Goal: Task Accomplishment & Management: Manage account settings

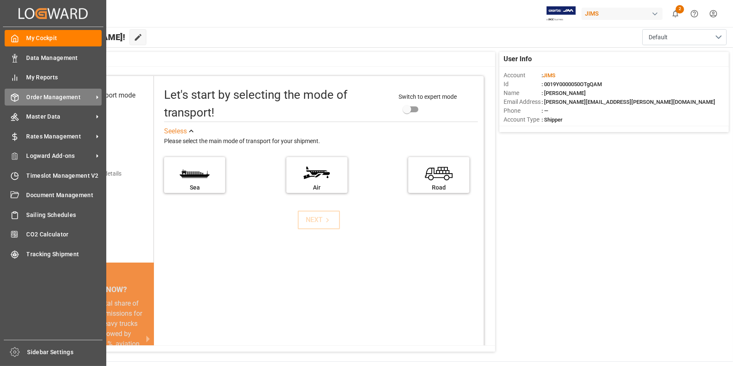
click at [48, 98] on span "Order Management" at bounding box center [60, 97] width 67 height 9
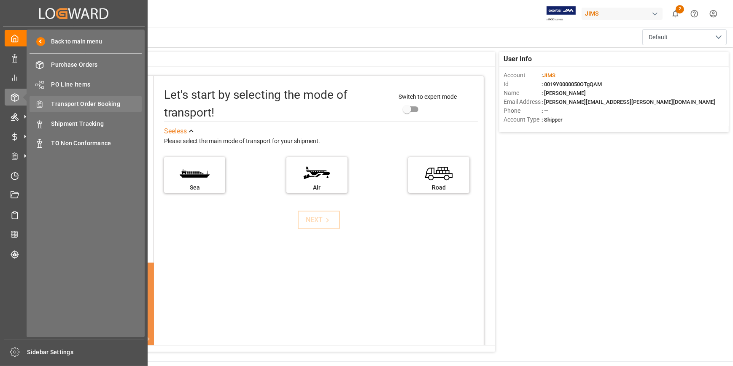
click at [80, 105] on span "Transport Order Booking" at bounding box center [96, 104] width 91 height 9
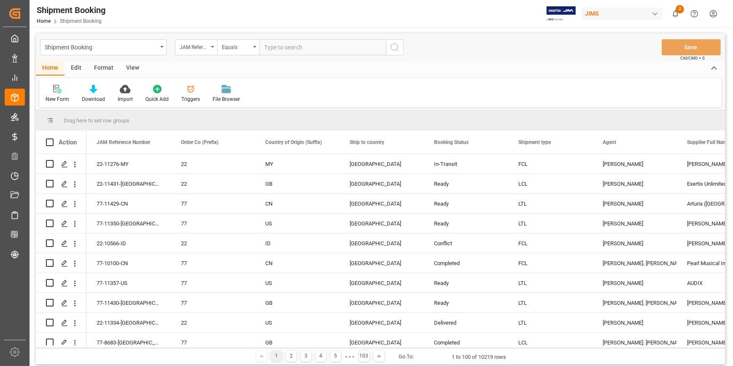
click at [285, 49] on input "text" at bounding box center [323, 47] width 127 height 16
type input "22-11029-CN"
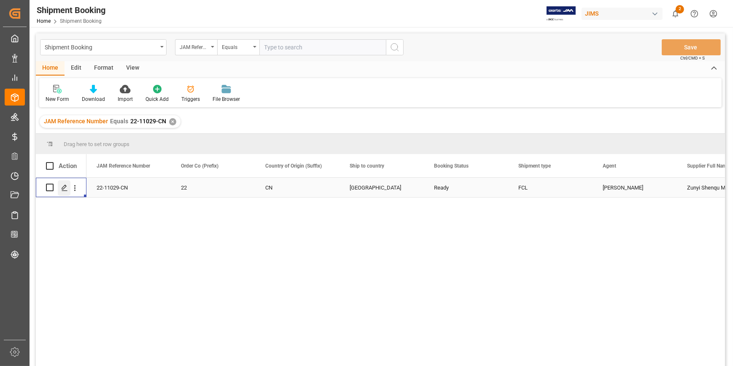
click at [62, 189] on polygon "Press SPACE to select this row." at bounding box center [64, 187] width 4 height 4
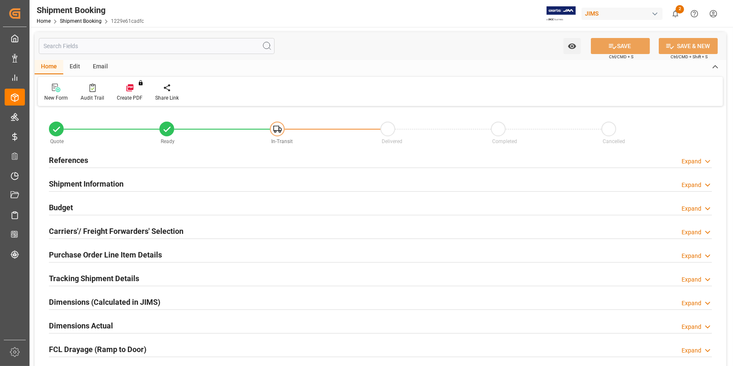
type input "1"
type input "30-09-2001"
click at [59, 163] on h2 "References" at bounding box center [68, 159] width 39 height 11
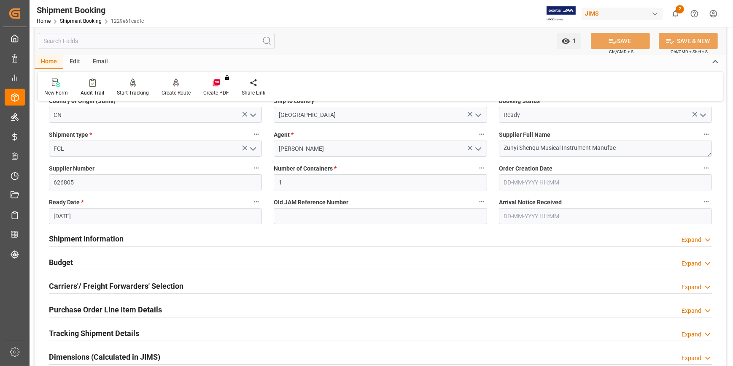
scroll to position [115, 0]
click at [93, 239] on h2 "Shipment Information" at bounding box center [86, 237] width 75 height 11
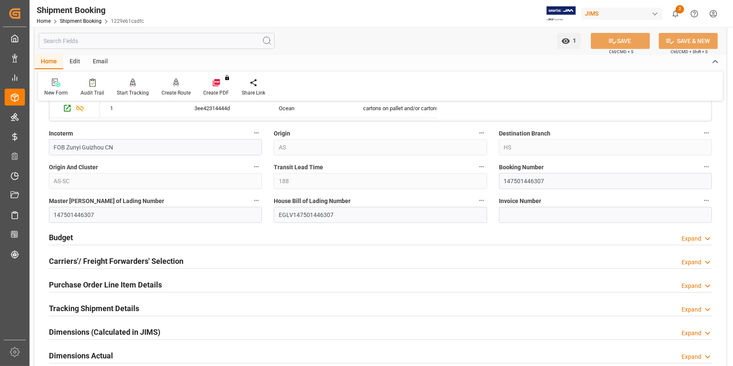
scroll to position [498, 0]
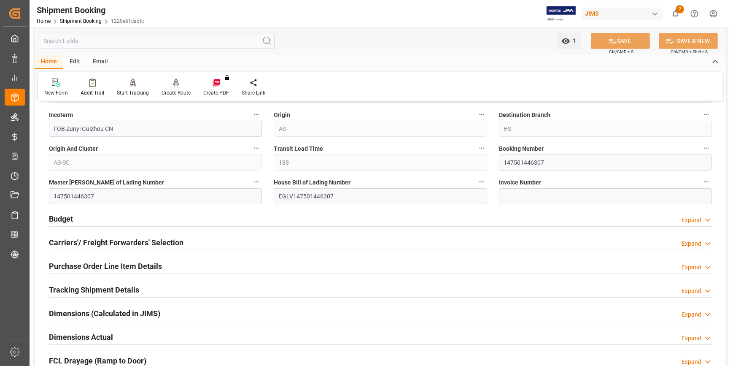
click at [77, 289] on h2 "Tracking Shipment Details" at bounding box center [94, 289] width 90 height 11
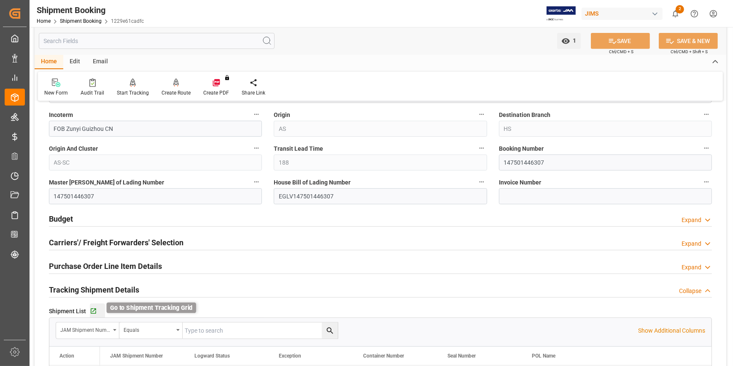
click at [93, 308] on icon "button" at bounding box center [93, 310] width 5 height 5
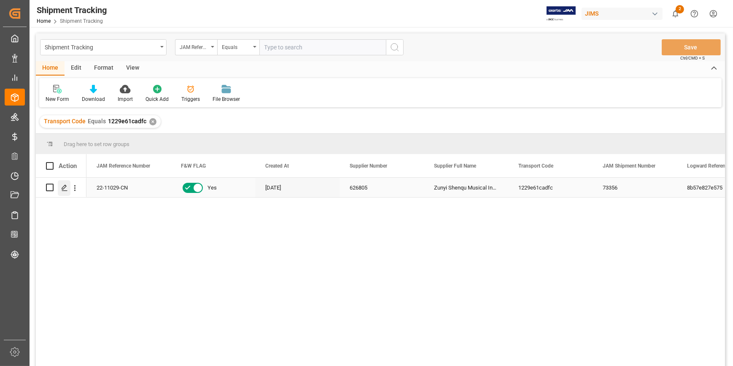
click at [60, 189] on div "Press SPACE to select this row." at bounding box center [64, 188] width 13 height 16
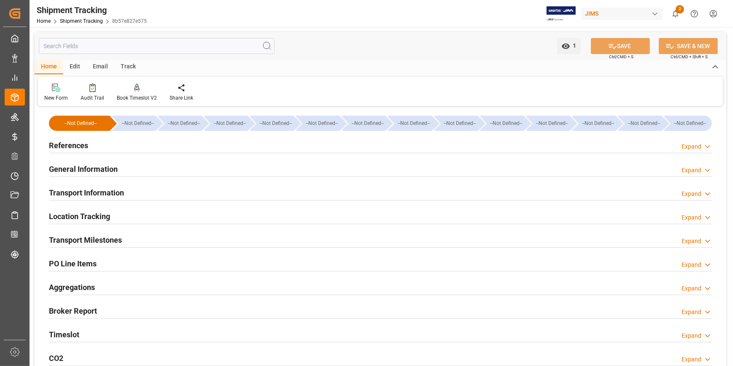
type input "[DATE] 00:00"
type input "[DATE]"
type input "[DATE] 00:00"
drag, startPoint x: 73, startPoint y: 237, endPoint x: 87, endPoint y: 230, distance: 15.7
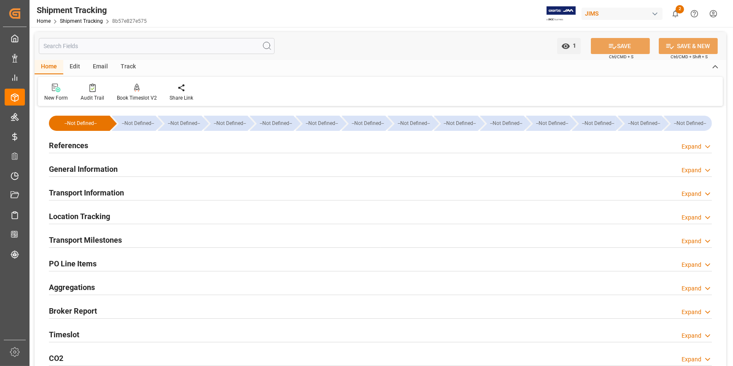
click at [74, 237] on h2 "Transport Milestones" at bounding box center [85, 239] width 73 height 11
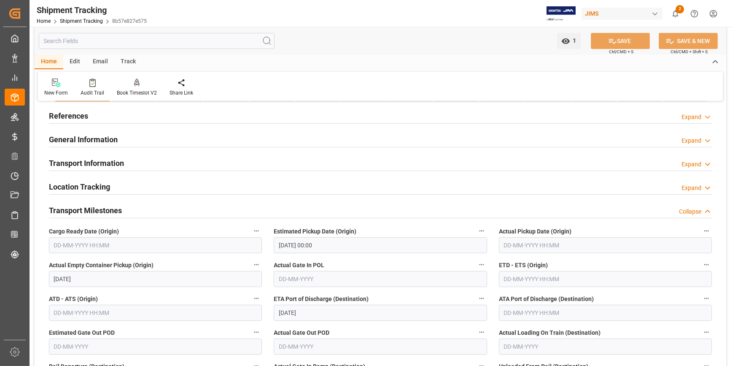
scroll to position [76, 0]
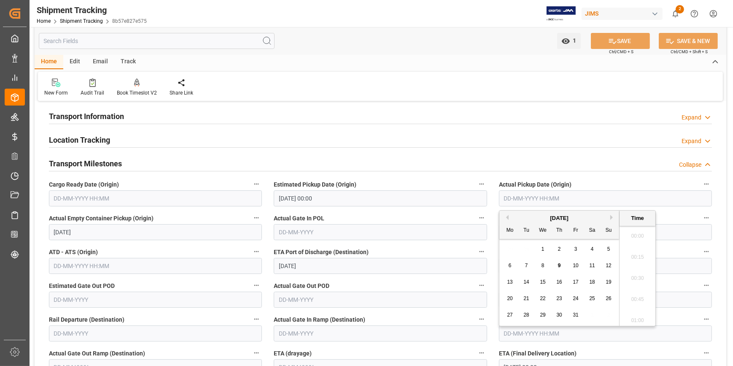
click at [513, 200] on input "text" at bounding box center [605, 198] width 213 height 16
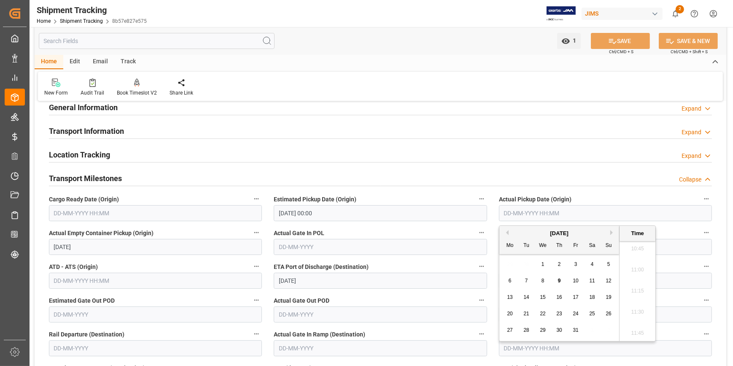
scroll to position [0, 0]
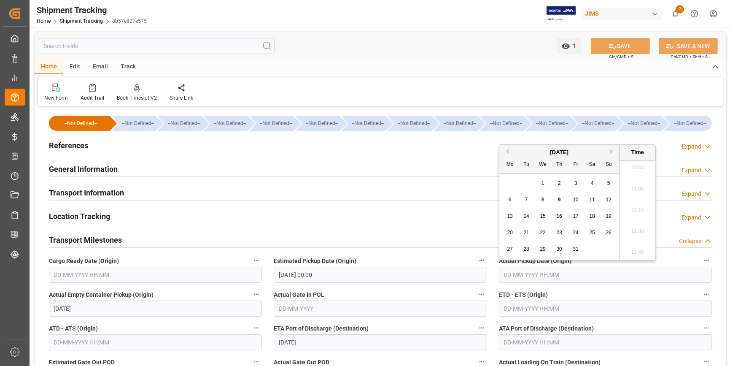
click at [68, 140] on h2 "References" at bounding box center [68, 145] width 39 height 11
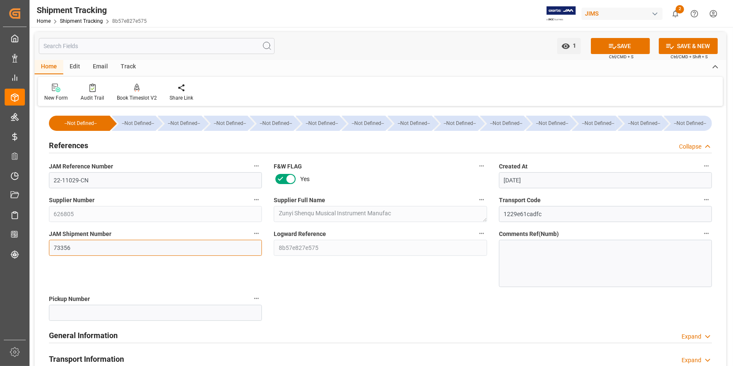
click at [65, 246] on input "73356" at bounding box center [155, 248] width 213 height 16
paste input "65"
type input "73365"
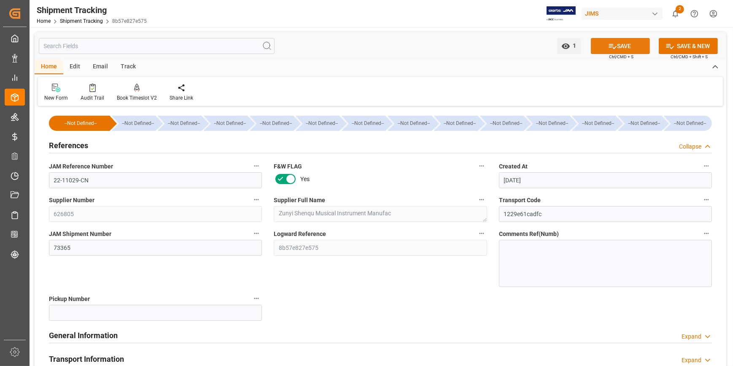
click at [622, 45] on button "SAVE" at bounding box center [620, 46] width 59 height 16
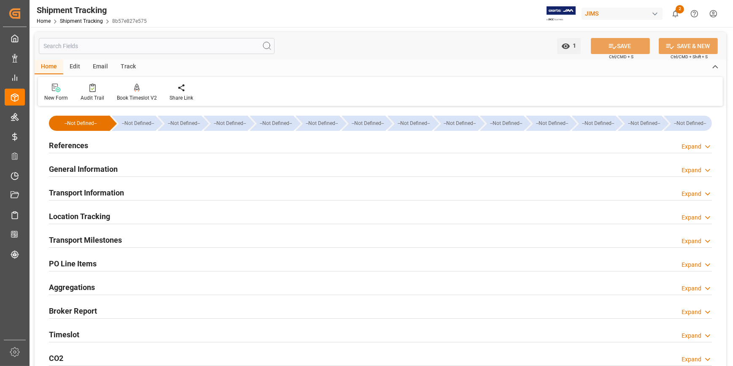
click at [94, 238] on h2 "Transport Milestones" at bounding box center [85, 239] width 73 height 11
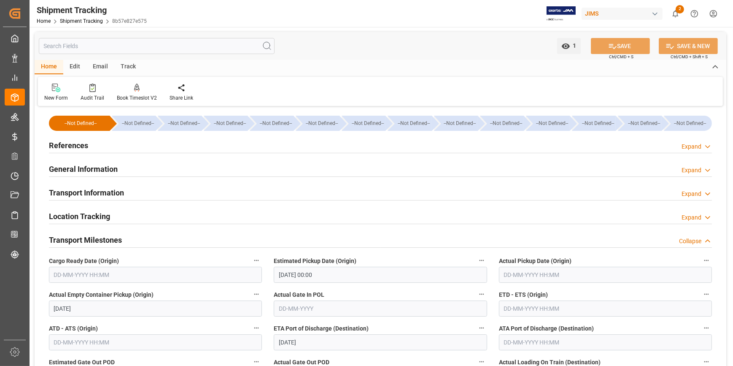
click at [515, 272] on input "text" at bounding box center [605, 275] width 213 height 16
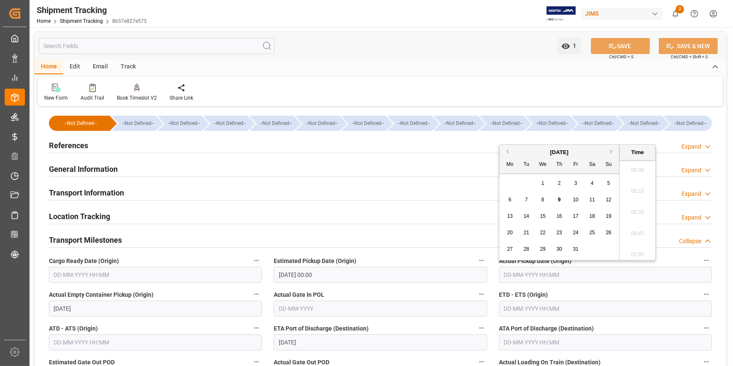
scroll to position [910, 0]
click at [593, 200] on span "11" at bounding box center [592, 200] width 5 height 6
type input "[DATE] 00:00"
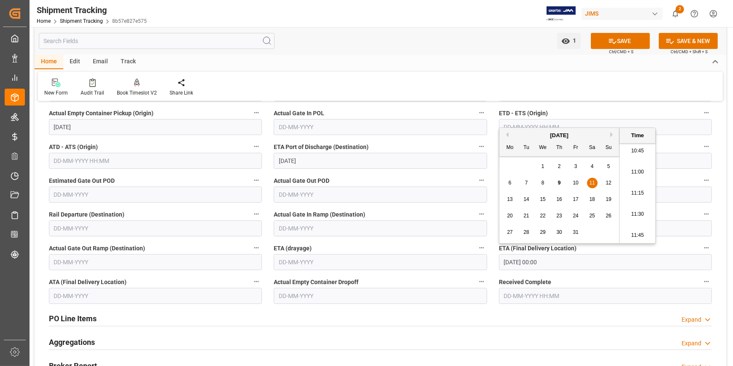
scroll to position [192, 0]
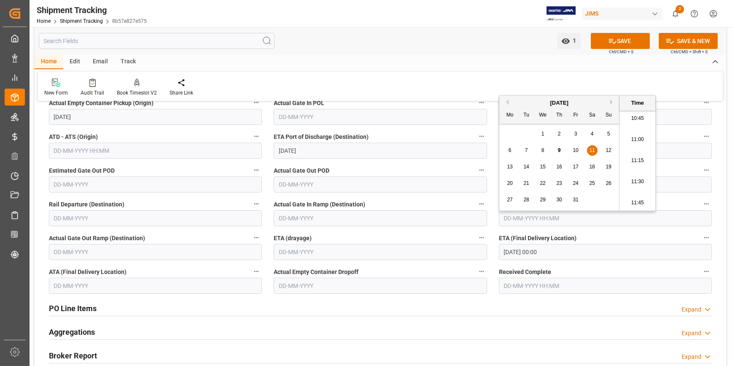
click at [511, 251] on input "[DATE] 00:00" at bounding box center [605, 252] width 213 height 16
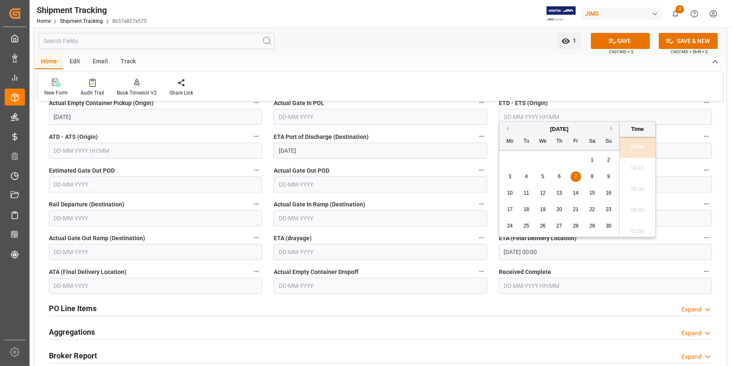
click at [506, 250] on input "[DATE] 00:00" at bounding box center [605, 252] width 213 height 16
click at [575, 211] on span "21" at bounding box center [575, 209] width 5 height 6
type input "[DATE] 00:00"
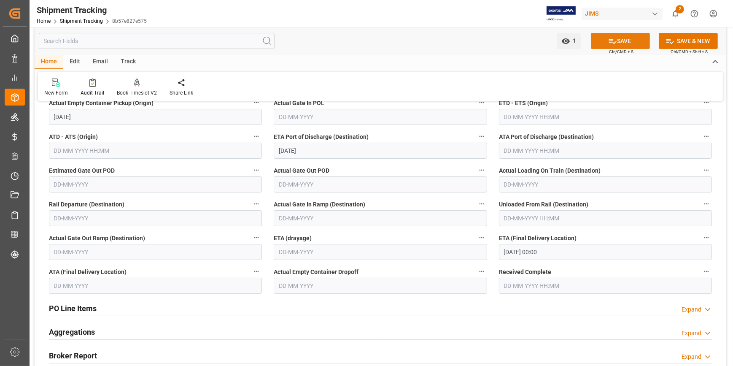
click at [630, 40] on button "SAVE" at bounding box center [620, 41] width 59 height 16
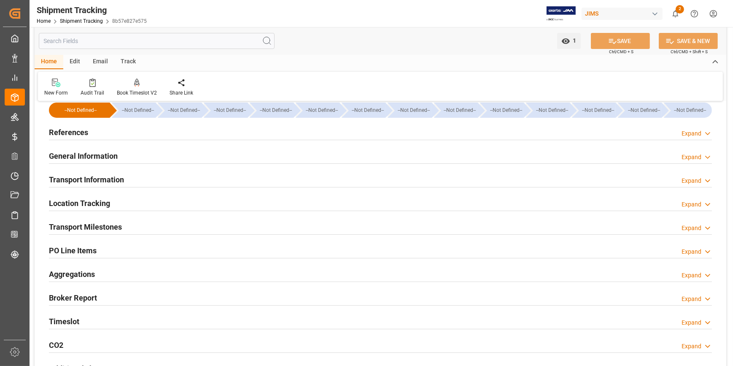
scroll to position [0, 0]
